Goal: Find specific page/section: Find specific page/section

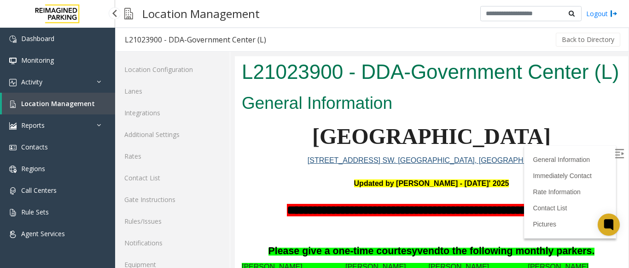
click at [76, 105] on span "Location Management" at bounding box center [58, 103] width 74 height 9
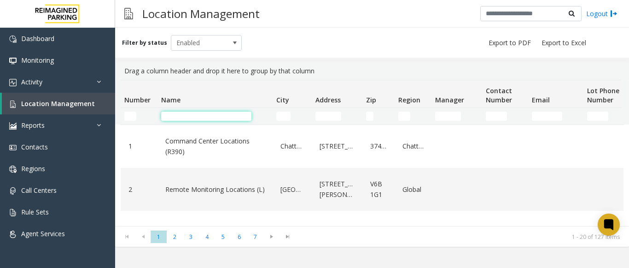
click at [196, 117] on input "Name Filter" at bounding box center [206, 115] width 90 height 9
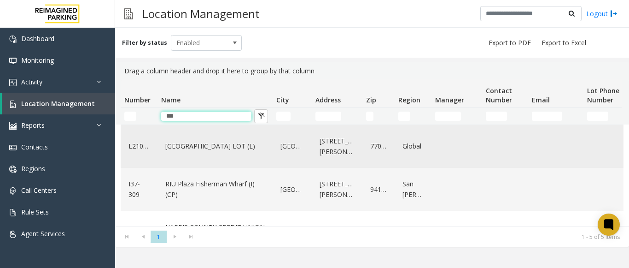
scroll to position [92, 0]
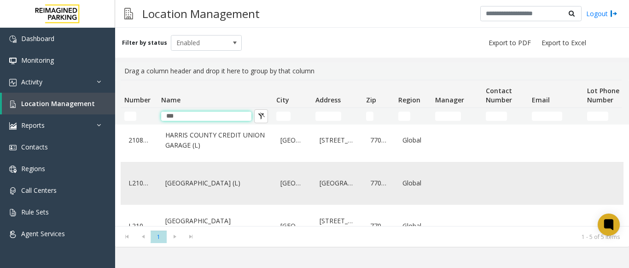
type input "***"
click at [199, 175] on link "[GEOGRAPHIC_DATA] (L)" at bounding box center [215, 182] width 104 height 15
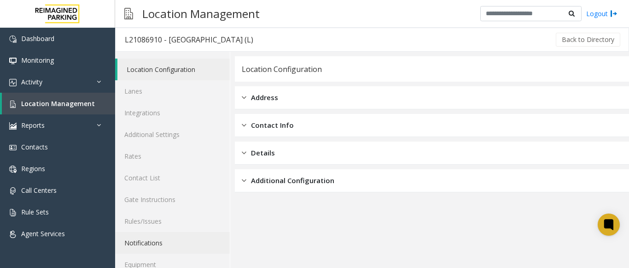
scroll to position [36, 0]
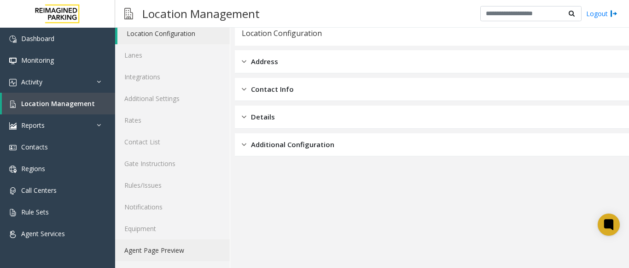
click at [179, 242] on link "Agent Page Preview" at bounding box center [172, 250] width 115 height 22
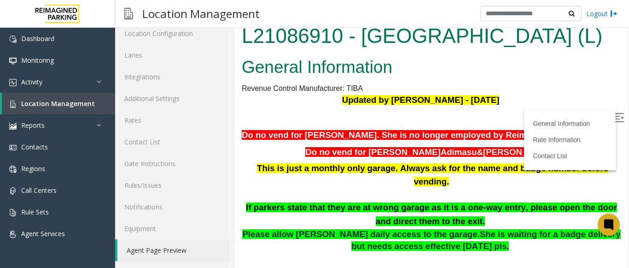
click at [615, 120] on img at bounding box center [619, 117] width 9 height 9
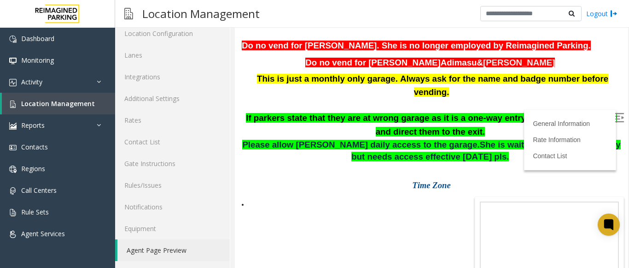
scroll to position [92, 0]
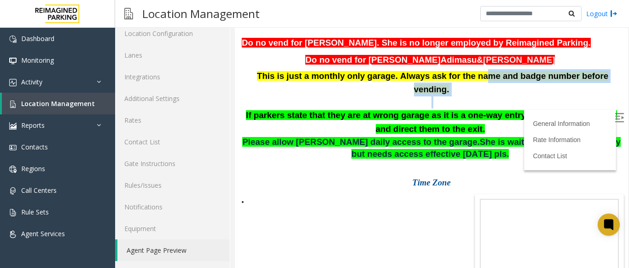
drag, startPoint x: 397, startPoint y: 116, endPoint x: 455, endPoint y: 109, distance: 58.9
click at [455, 109] on div "This is just a monthly only garage. Always ask for the name and badge number be…" at bounding box center [431, 102] width 379 height 67
click at [430, 108] on p at bounding box center [431, 102] width 379 height 12
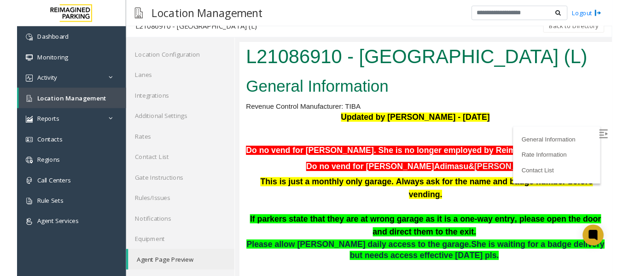
scroll to position [28, 0]
